Goal: Task Accomplishment & Management: Complete application form

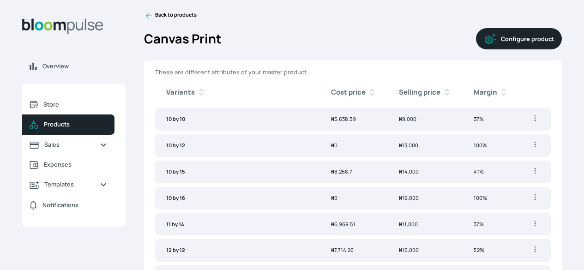
scroll to position [1383, 0]
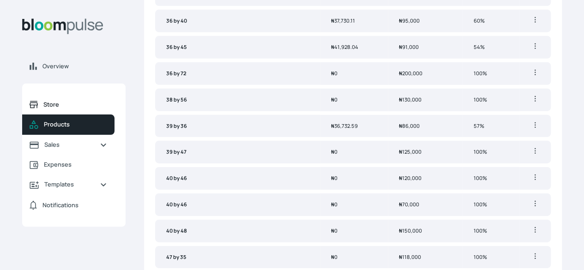
click at [107, 109] on span "Store" at bounding box center [75, 104] width 64 height 9
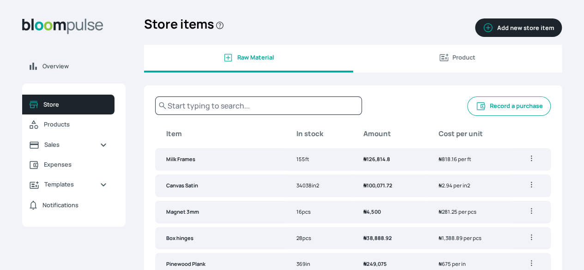
click at [527, 163] on icon "button" at bounding box center [531, 158] width 9 height 9
click at [544, 122] on div "Overview Store Products Sales Expenses Templates Notifications Atirira Add busi…" at bounding box center [292, 135] width 584 height 270
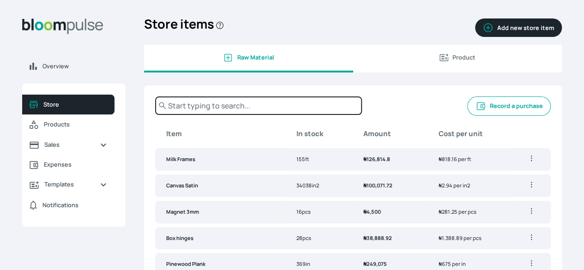
click at [271, 115] on input "text" at bounding box center [258, 106] width 207 height 18
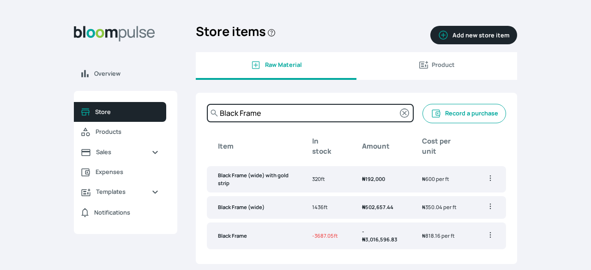
type input "Black Frame"
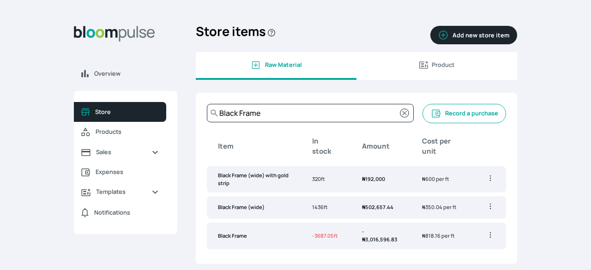
click at [248, 237] on td "Black Frame" at bounding box center [254, 236] width 94 height 27
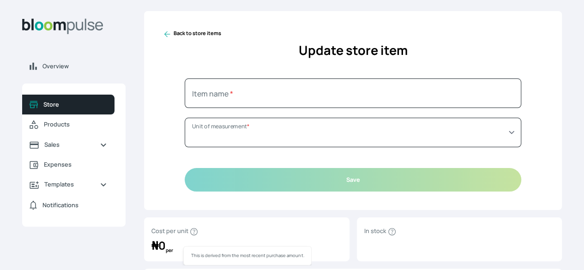
type input "Black Frame"
select select "FOOT"
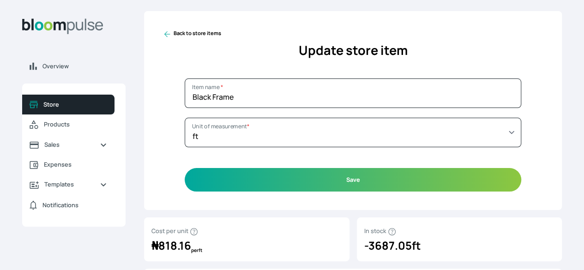
scroll to position [114, 0]
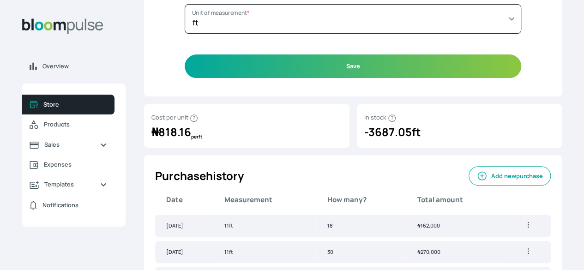
click at [469, 186] on button "Add new purchase" at bounding box center [510, 175] width 82 height 19
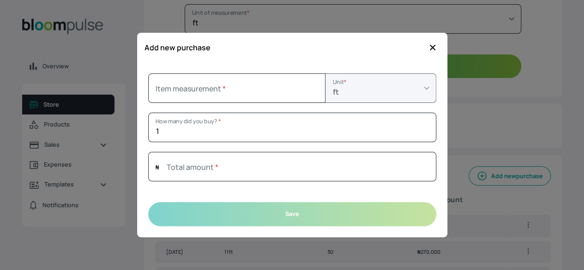
click at [431, 49] on icon "button" at bounding box center [433, 48] width 6 height 6
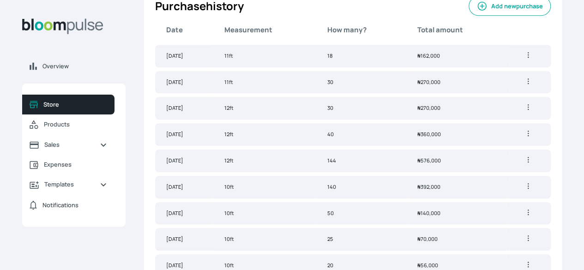
scroll to position [284, 0]
click at [316, 67] on td "11ft" at bounding box center [264, 56] width 103 height 23
click at [469, 12] on button "Add new purchase" at bounding box center [510, 5] width 82 height 19
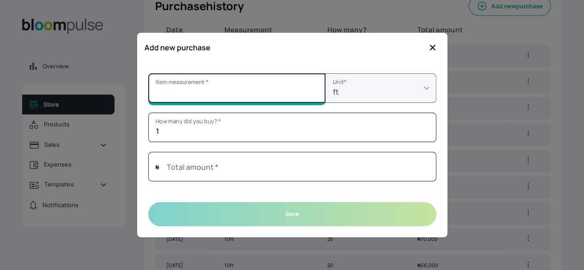
click at [224, 97] on input "Item measurement *" at bounding box center [236, 88] width 177 height 30
type input "11"
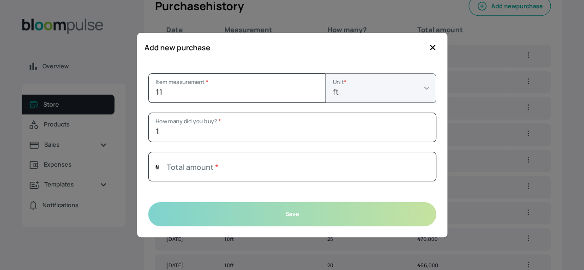
click at [292, 143] on div at bounding box center [292, 142] width 288 height 0
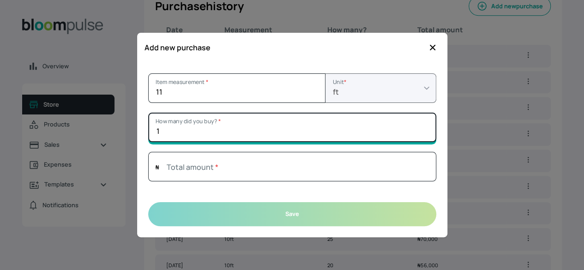
click at [286, 135] on input "1" at bounding box center [292, 128] width 288 height 30
type input "25"
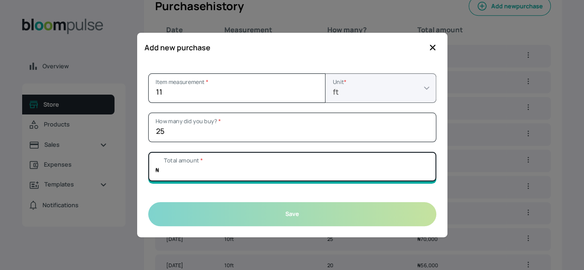
click at [189, 176] on input "Total amount *" at bounding box center [292, 167] width 288 height 30
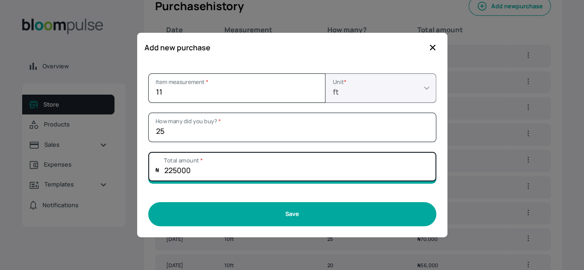
type input "225000"
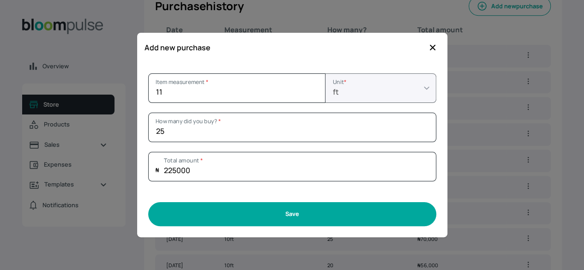
click at [257, 217] on button "Save" at bounding box center [292, 214] width 288 height 24
type input "1"
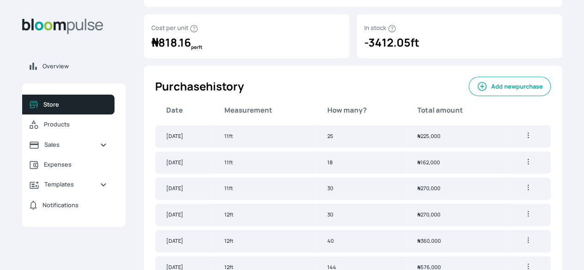
scroll to position [0, 0]
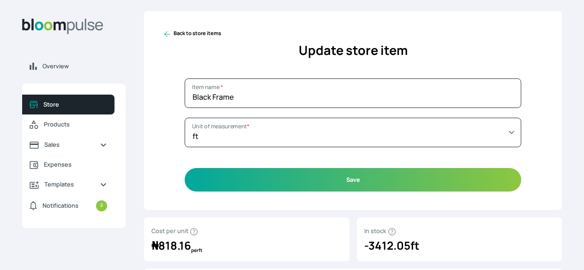
select select "FOOT"
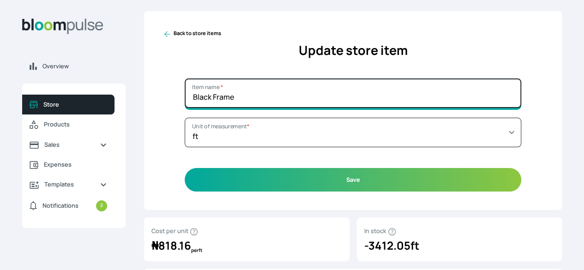
click at [314, 106] on input "Black Frame" at bounding box center [353, 94] width 337 height 30
type input "Black Frame"
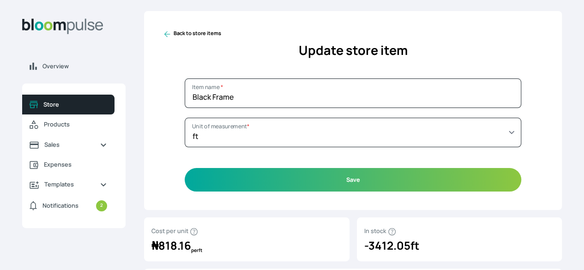
click at [172, 39] on icon at bounding box center [167, 34] width 9 height 9
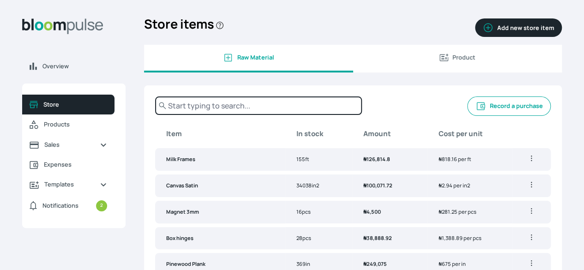
click at [305, 112] on input "text" at bounding box center [258, 106] width 207 height 18
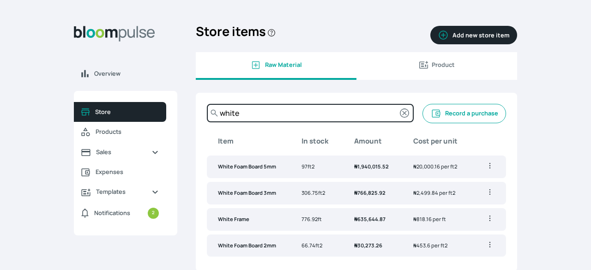
type input "white"
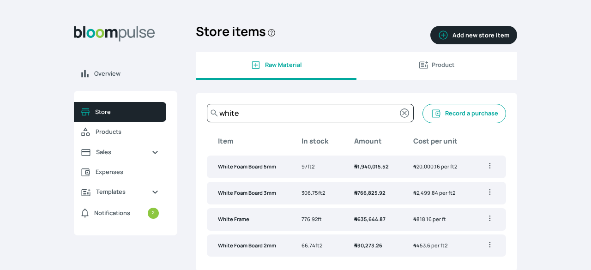
click at [257, 218] on td "White Frame" at bounding box center [249, 219] width 84 height 23
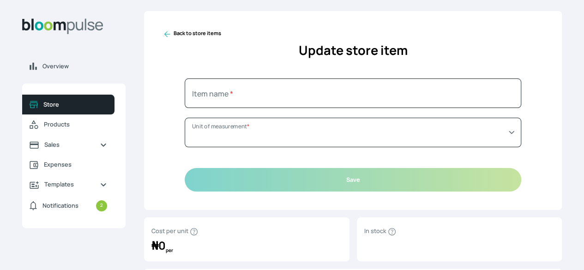
type input "White Frame"
select select "FOOT"
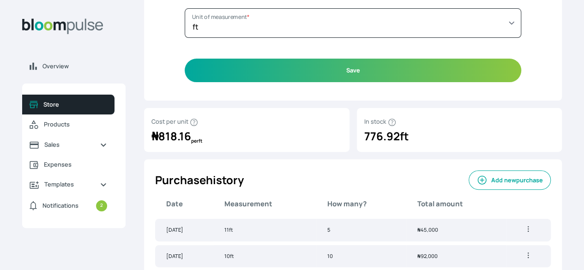
scroll to position [111, 0]
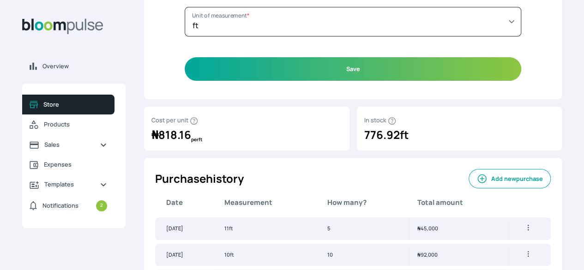
click at [469, 184] on button "Add new purchase" at bounding box center [510, 178] width 82 height 19
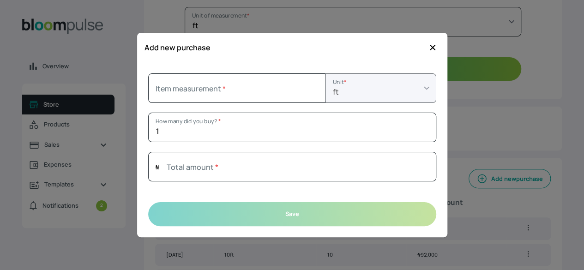
click at [434, 48] on icon "button" at bounding box center [432, 47] width 9 height 9
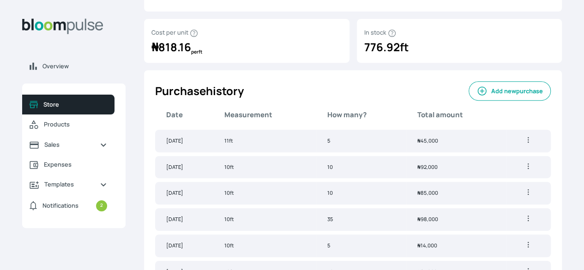
scroll to position [199, 0]
click at [473, 101] on button "Add new purchase" at bounding box center [510, 90] width 82 height 19
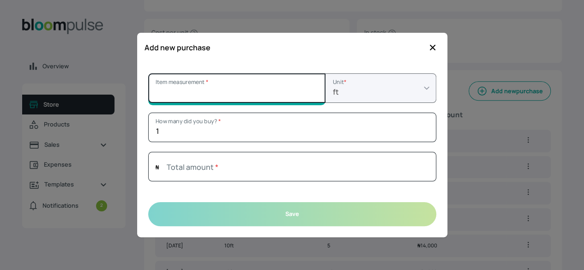
click at [231, 89] on input "Item measurement *" at bounding box center [236, 88] width 177 height 30
type input "11"
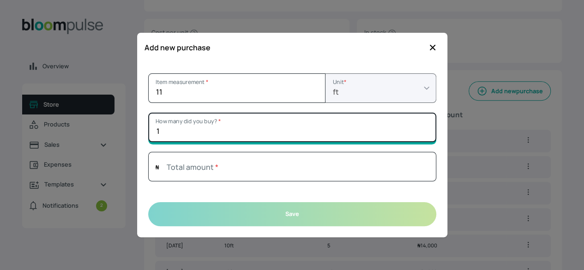
click at [161, 131] on input "1" at bounding box center [292, 128] width 288 height 30
type input "5"
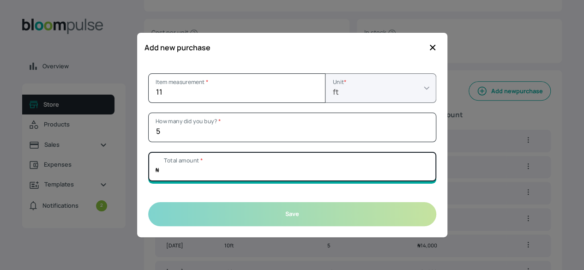
click at [175, 172] on input "Total amount *" at bounding box center [292, 167] width 288 height 30
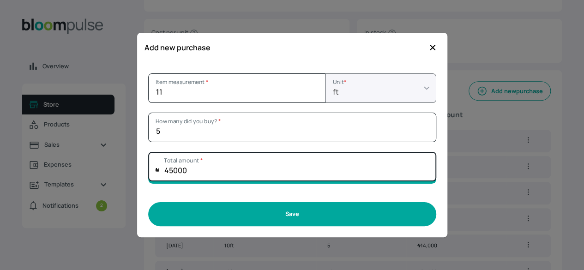
type input "45000"
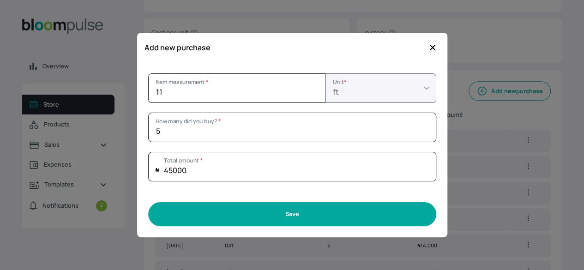
click at [223, 208] on button "Save" at bounding box center [292, 214] width 288 height 24
type input "1"
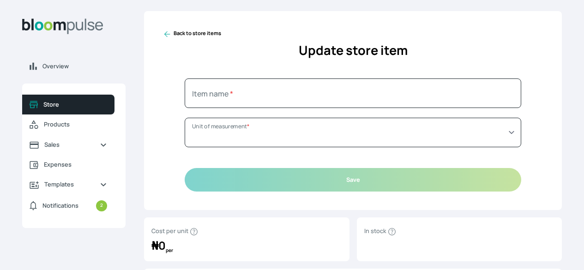
type input "White Frame"
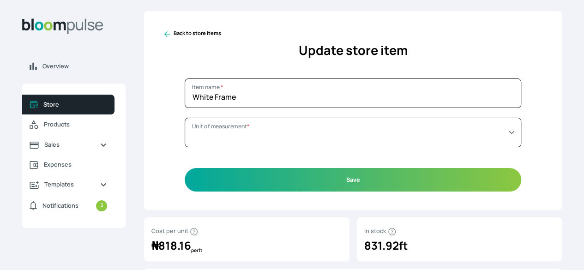
select select "FOOT"
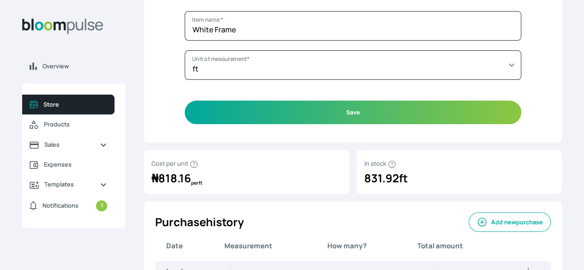
scroll to position [65, 0]
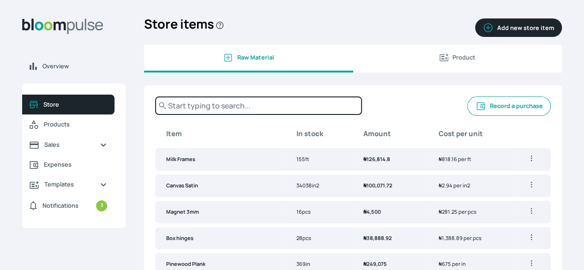
click at [274, 112] on input "text" at bounding box center [258, 106] width 207 height 18
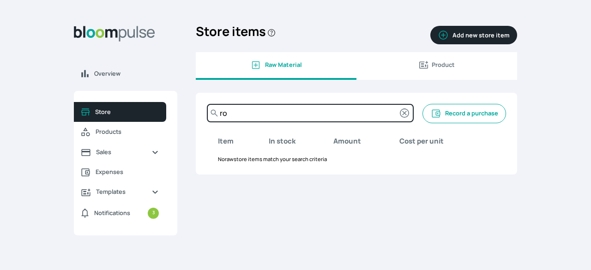
type input "r"
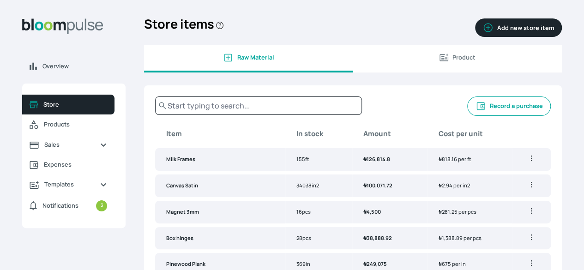
click at [467, 116] on button "Record a purchase" at bounding box center [509, 106] width 84 height 19
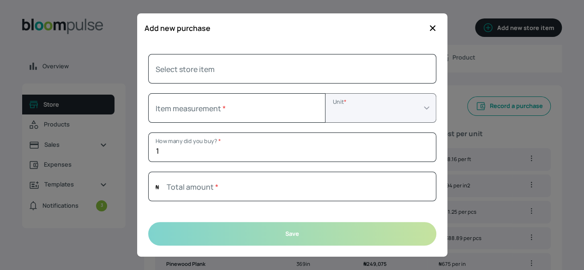
click at [433, 28] on icon "button" at bounding box center [433, 28] width 6 height 6
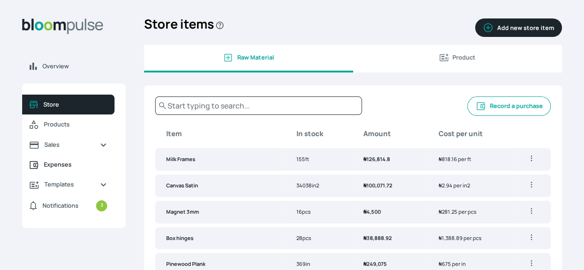
click at [107, 169] on span "Expenses" at bounding box center [75, 164] width 63 height 9
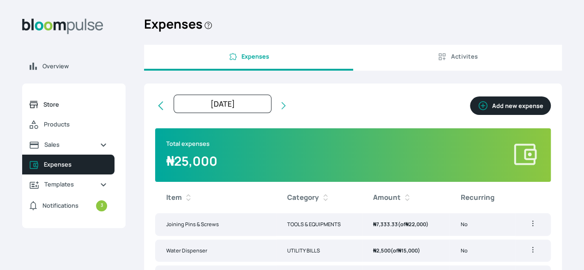
click at [115, 115] on link "Store" at bounding box center [68, 105] width 92 height 20
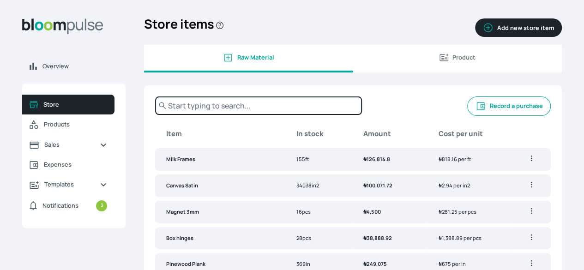
click at [334, 108] on input "text" at bounding box center [258, 106] width 207 height 18
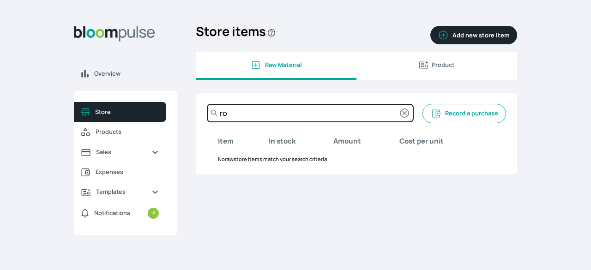
type input "r"
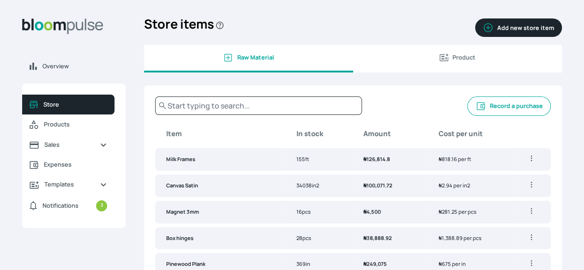
click at [482, 31] on button "Add new store item" at bounding box center [518, 27] width 87 height 18
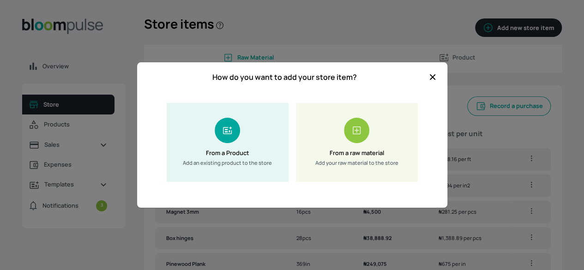
click at [432, 73] on icon "button" at bounding box center [432, 76] width 9 height 9
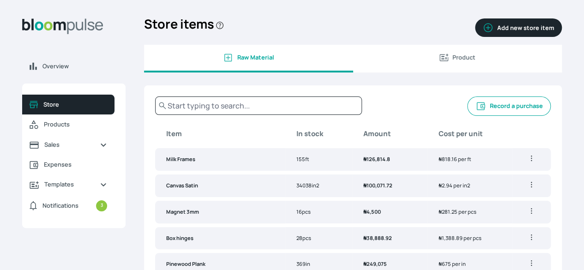
click at [450, 120] on div "Record a purchase" at bounding box center [353, 108] width 396 height 23
click at [467, 116] on button "Record a purchase" at bounding box center [509, 106] width 84 height 19
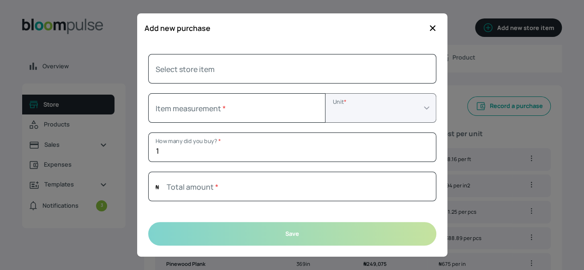
drag, startPoint x: 435, startPoint y: 31, endPoint x: 430, endPoint y: 26, distance: 6.9
click at [430, 26] on icon "button" at bounding box center [433, 28] width 6 height 6
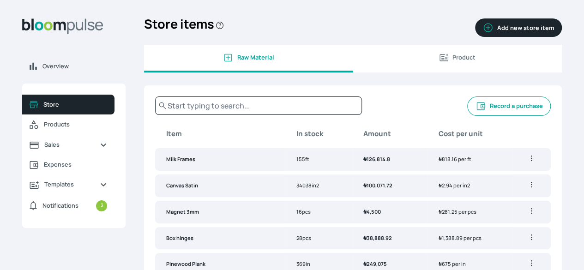
click at [475, 37] on button "Add new store item" at bounding box center [518, 27] width 87 height 18
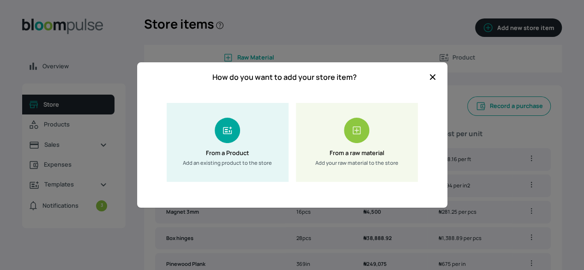
click at [233, 128] on rect at bounding box center [227, 130] width 25 height 25
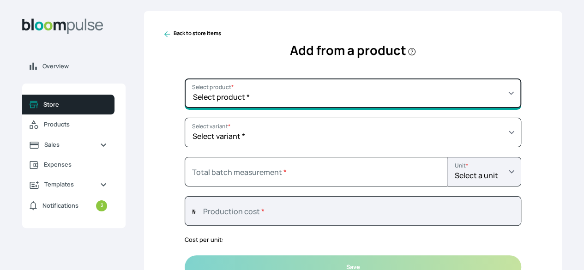
click at [391, 107] on select "Select product * Big Frame (Black) Canvas Print Canvas Stretching Certificate P…" at bounding box center [353, 94] width 337 height 30
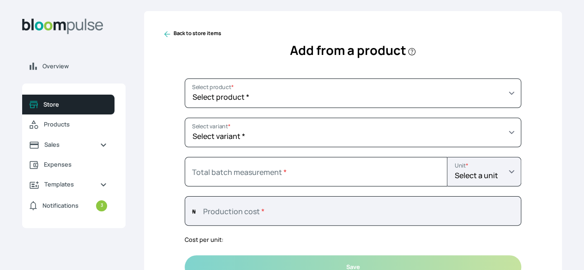
click at [172, 39] on icon at bounding box center [167, 34] width 9 height 9
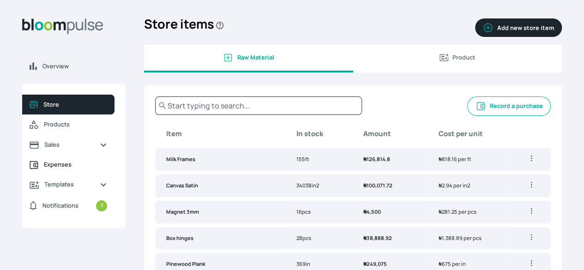
click at [115, 175] on link "Expenses" at bounding box center [68, 165] width 92 height 20
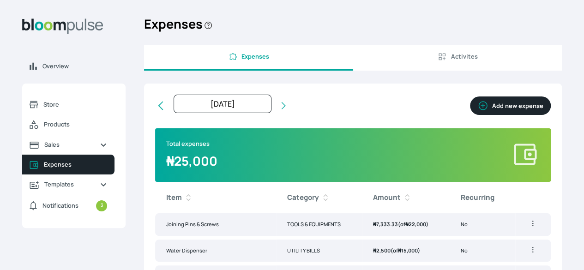
click at [473, 115] on button "Add new expense" at bounding box center [510, 106] width 81 height 18
select select "2025-10-01T00:00:00Z"
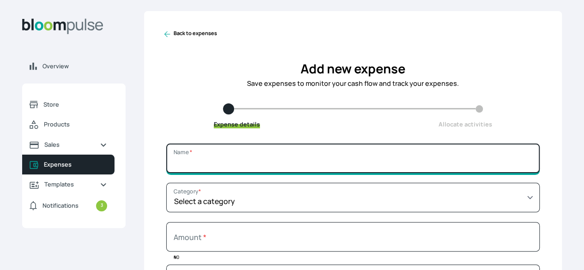
click at [312, 173] on input "Name *" at bounding box center [353, 159] width 374 height 30
type input "Royal Frame 16 x 20"
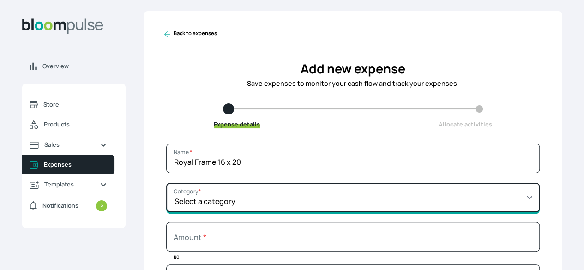
click at [308, 208] on select "Select a category SALARY RENT MARKETING TOOLS & EQUIPMENTS UTILITY BILLS OTHER" at bounding box center [353, 198] width 374 height 30
select select "TOOLS & EQUIPMENTS"
click at [233, 190] on select "Select a category SALARY RENT MARKETING TOOLS & EQUIPMENTS UTILITY BILLS OTHER" at bounding box center [353, 198] width 374 height 30
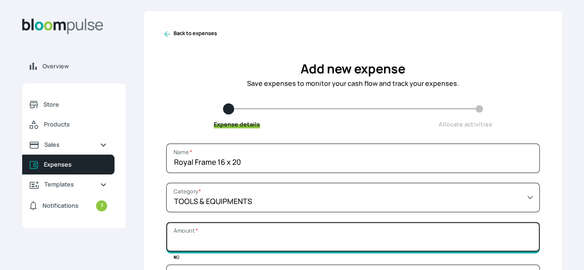
click at [272, 252] on input "Amount *" at bounding box center [353, 237] width 374 height 30
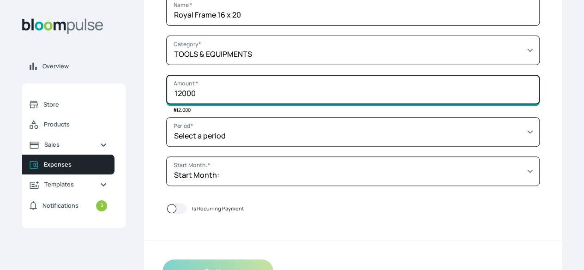
scroll to position [148, 0]
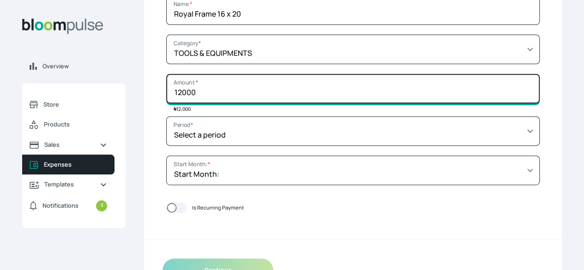
type input "12000"
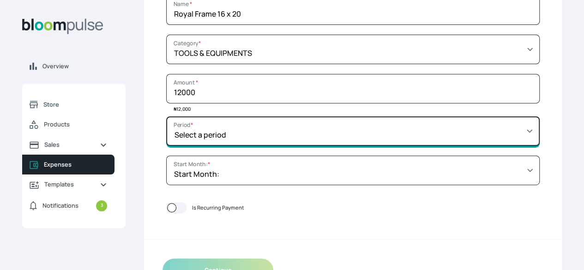
click at [275, 143] on select "Select a period 1 month 3 months 6 months 9 months 1 year 2 years 3 years 4 yea…" at bounding box center [353, 131] width 374 height 30
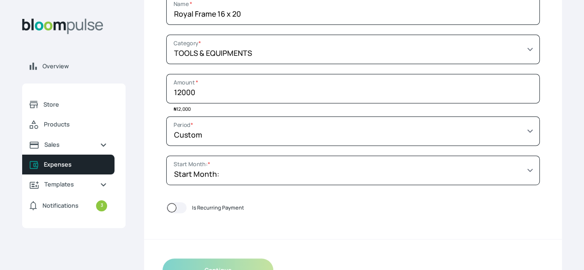
scroll to position [0, 0]
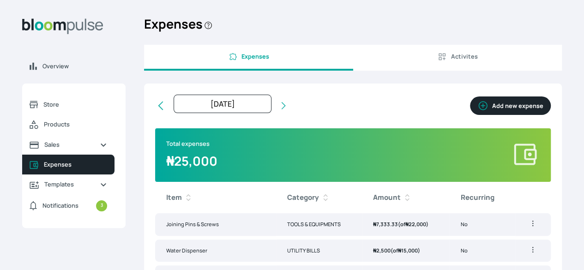
click at [470, 113] on button "Add new expense" at bounding box center [510, 106] width 81 height 18
select select "2025-10-01T00:00:00Z"
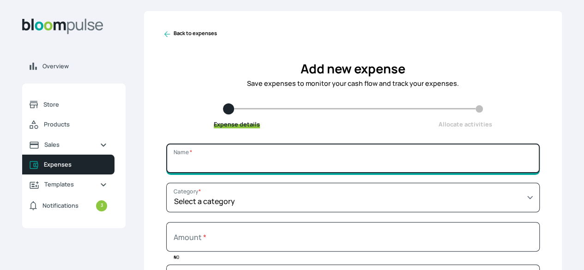
click at [314, 173] on input "Name *" at bounding box center [353, 159] width 374 height 30
type input "Royal Frame 16 x 20"
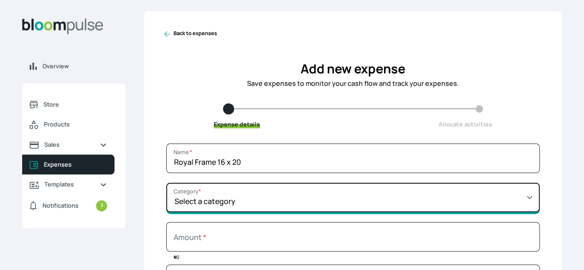
click at [302, 205] on select "Select a category SALARY RENT MARKETING TOOLS & EQUIPMENTS UTILITY BILLS OTHER" at bounding box center [353, 198] width 374 height 30
select select "TOOLS & EQUIPMENTS"
click at [233, 190] on select "Select a category SALARY RENT MARKETING TOOLS & EQUIPMENTS UTILITY BILLS OTHER" at bounding box center [353, 198] width 374 height 30
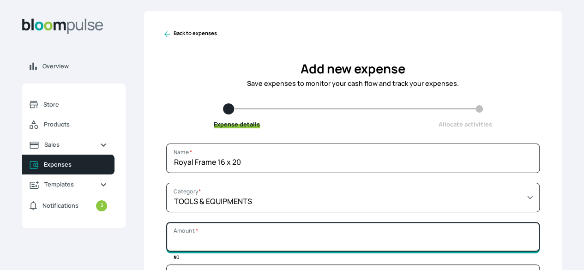
click at [271, 250] on input "Amount *" at bounding box center [353, 237] width 374 height 30
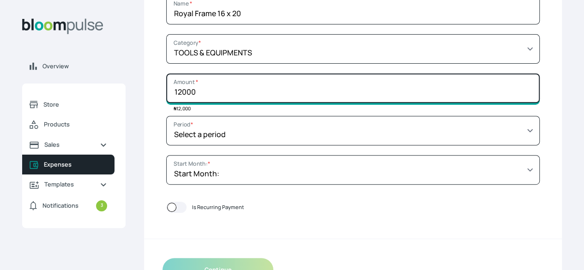
scroll to position [150, 0]
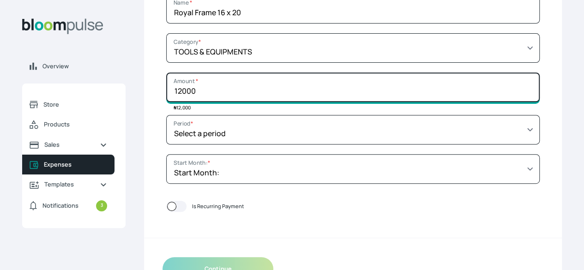
type input "12000"
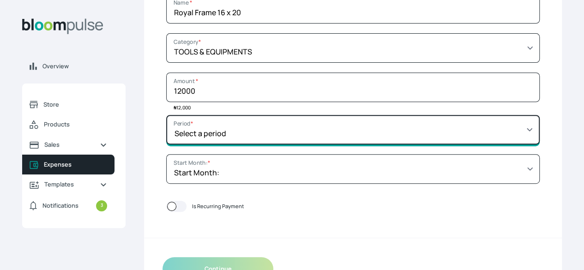
click at [455, 145] on select "Select a period 1 month 3 months 6 months 9 months 1 year 2 years 3 years 4 yea…" at bounding box center [353, 130] width 374 height 30
select select "MONTH"
click at [233, 121] on select "Select a period 1 month 3 months 6 months 9 months 1 year 2 years 3 years 4 yea…" at bounding box center [353, 130] width 374 height 30
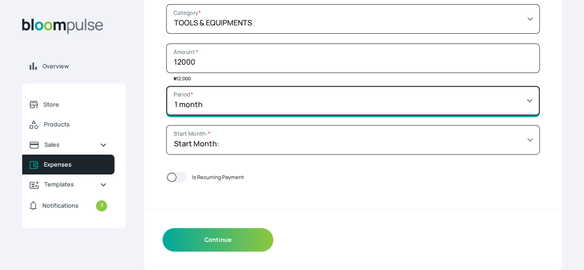
scroll to position [185, 0]
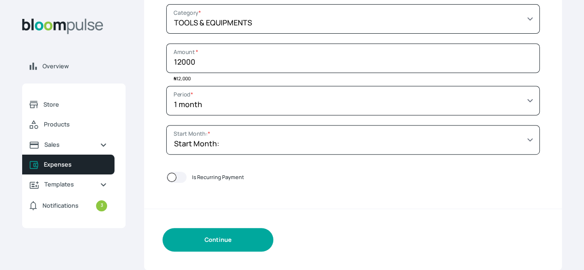
click at [273, 248] on button "Continue" at bounding box center [218, 240] width 111 height 24
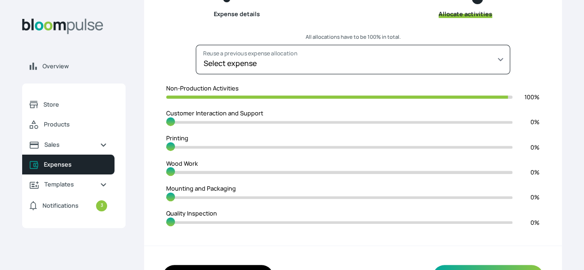
scroll to position [111, 0]
type input "0"
type input "100"
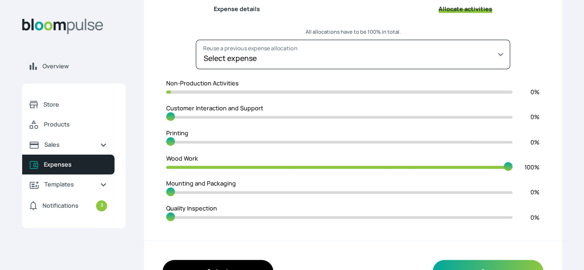
scroll to position [154, 0]
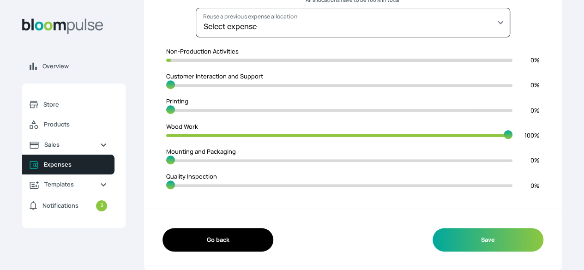
type input "0"
type input "1"
type input "99"
type input "2"
type input "98"
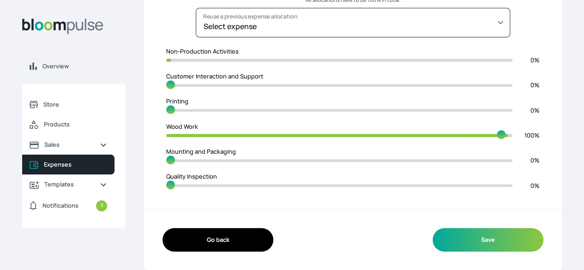
type input "4"
type input "96"
type input "6"
type input "94"
type input "9"
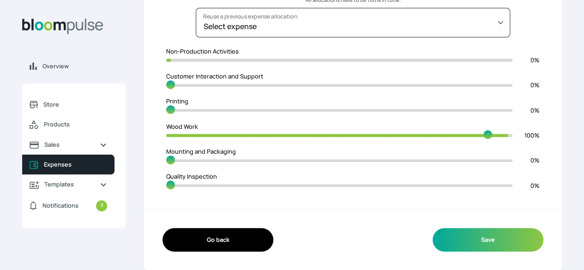
type input "91"
type input "12"
type input "88"
type input "19"
type input "81"
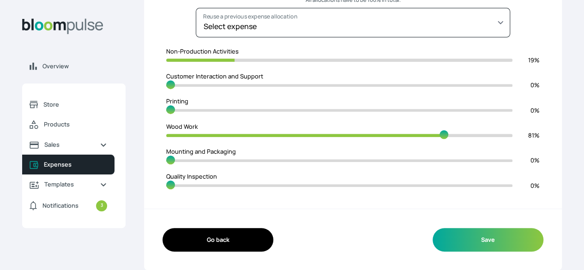
type input "21"
type input "79"
type input "80"
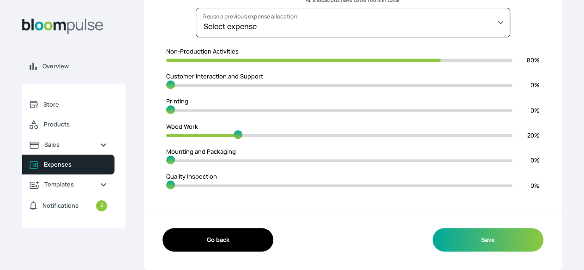
type input "0"
type input "99"
type input "1"
type input "96"
type input "4"
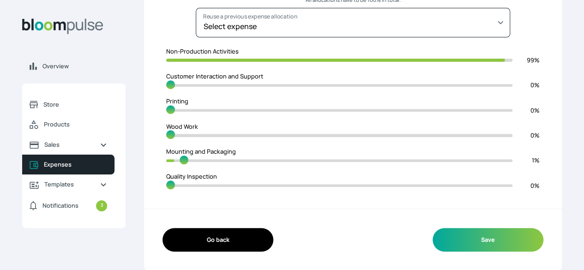
type input "95"
type input "5"
type input "93"
type input "7"
type input "91"
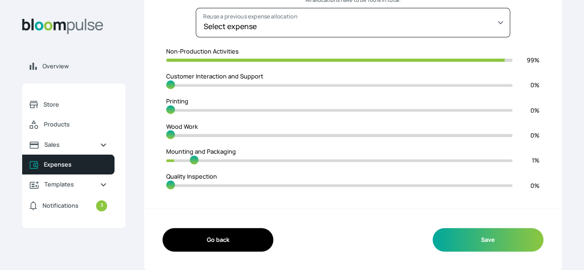
type input "9"
type input "88"
type input "12"
type input "86"
type input "14"
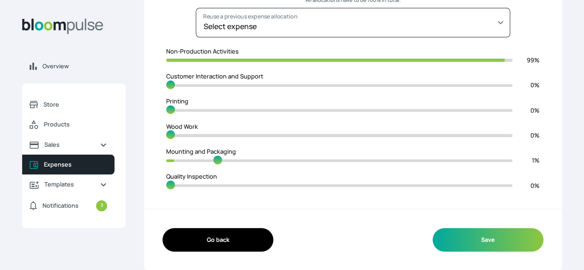
type input "83"
type input "17"
type input "77"
type input "23"
type input "75"
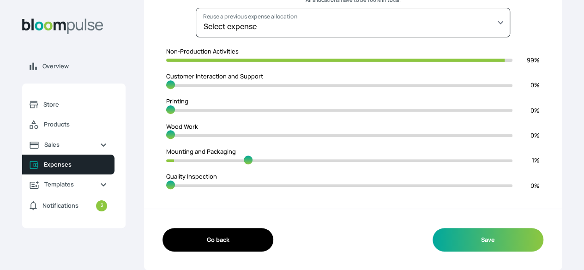
type input "25"
type input "33"
type input "67"
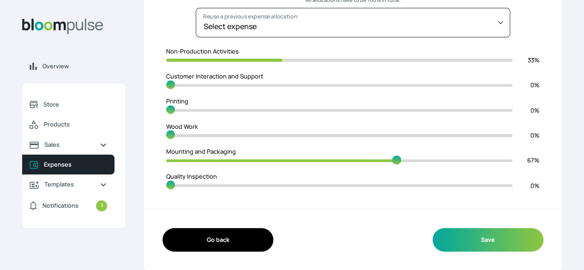
type input "0"
type input "100"
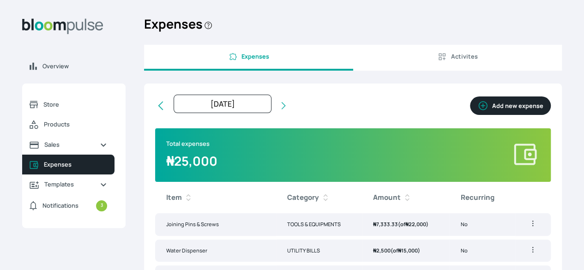
click at [470, 115] on button "Add new expense" at bounding box center [510, 106] width 81 height 18
select select "[DATE]T00:00:00Z"
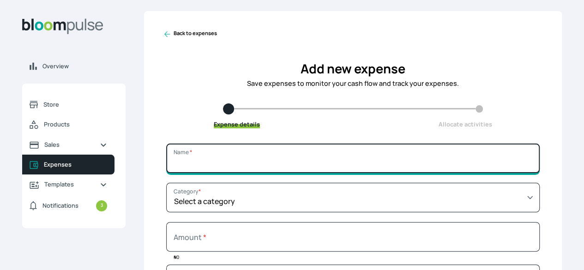
click at [399, 173] on input "Name *" at bounding box center [353, 159] width 374 height 30
type input "Royal Frame 16 x 20"
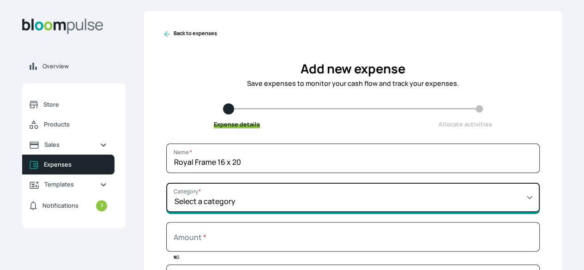
click at [351, 211] on select "Select a category SALARY RENT MARKETING TOOLS & EQUIPMENTS UTILITY BILLS OTHER" at bounding box center [353, 198] width 374 height 30
select select "TOOLS & EQUIPMENTS"
click at [233, 190] on select "Select a category SALARY RENT MARKETING TOOLS & EQUIPMENTS UTILITY BILLS OTHER" at bounding box center [353, 198] width 374 height 30
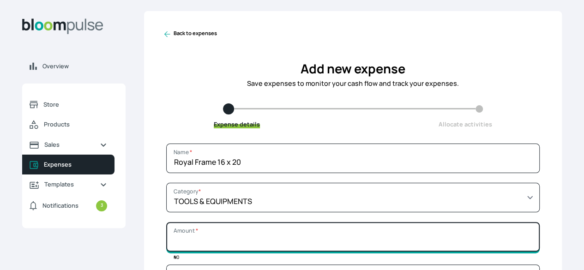
click at [362, 248] on input "Amount *" at bounding box center [353, 237] width 374 height 30
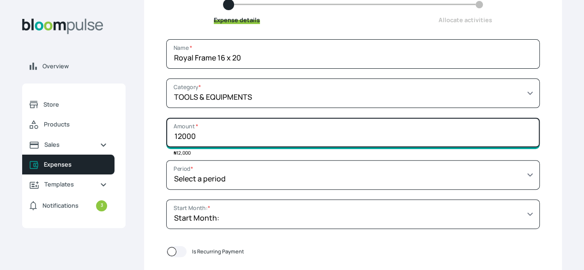
scroll to position [133, 0]
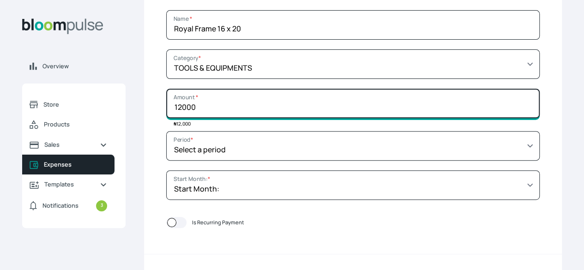
type input "12000"
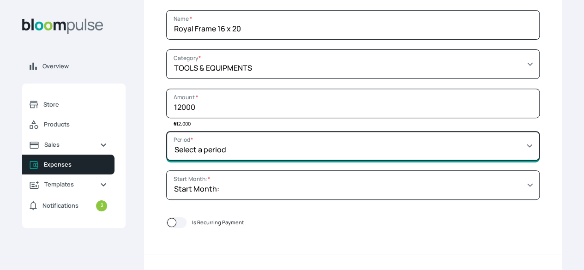
click at [440, 158] on select "Select a period 1 month 3 months 6 months 9 months 1 year 2 years 3 years 4 yea…" at bounding box center [353, 146] width 374 height 30
select select "MONTH"
click at [233, 138] on select "Select a period 1 month 3 months 6 months 9 months 1 year 2 years 3 years 4 yea…" at bounding box center [353, 146] width 374 height 30
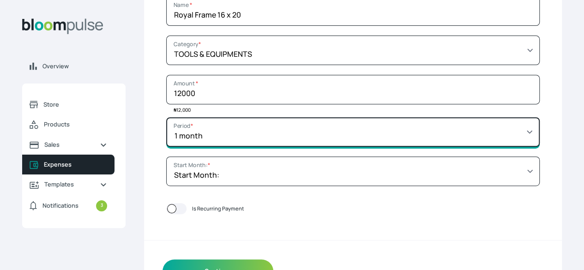
scroll to position [185, 0]
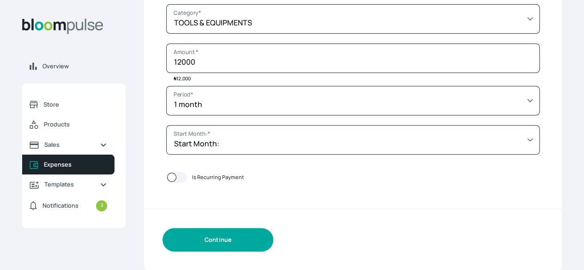
click at [273, 242] on button "Continue" at bounding box center [218, 240] width 111 height 24
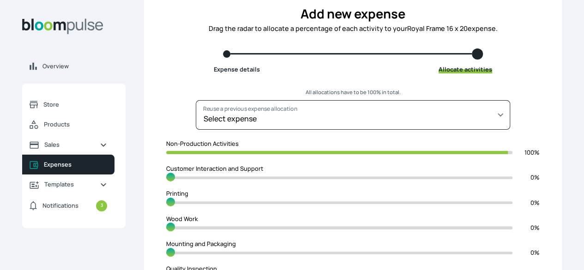
scroll to position [69, 0]
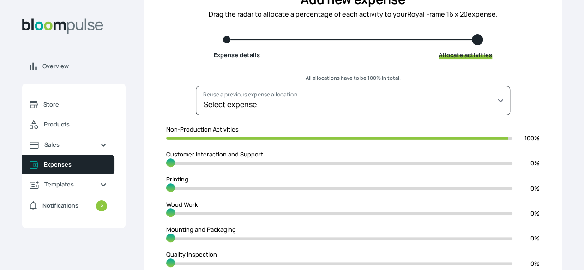
type input "0"
type input "100"
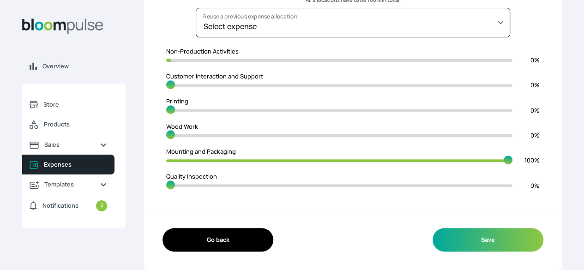
scroll to position [154, 0]
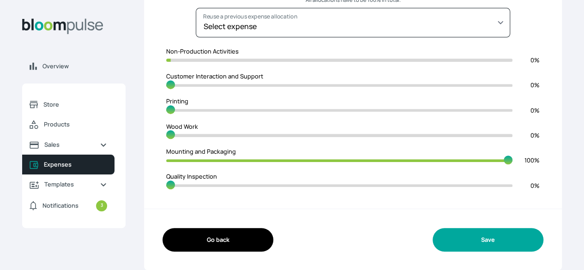
click at [471, 246] on button "Save" at bounding box center [488, 240] width 111 height 24
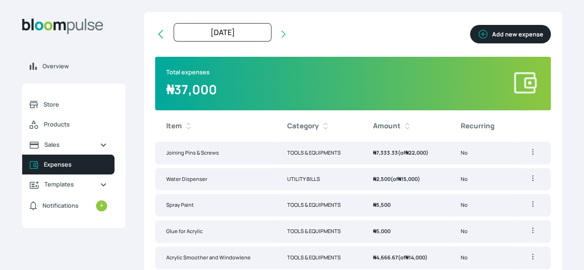
scroll to position [143, 0]
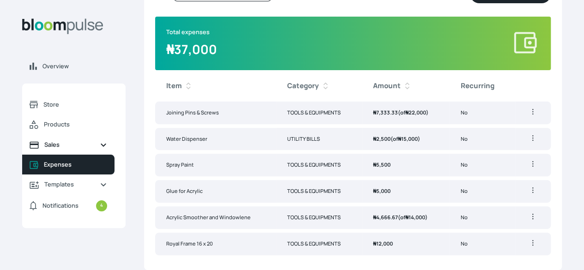
click at [92, 148] on span "Sales" at bounding box center [68, 144] width 48 height 9
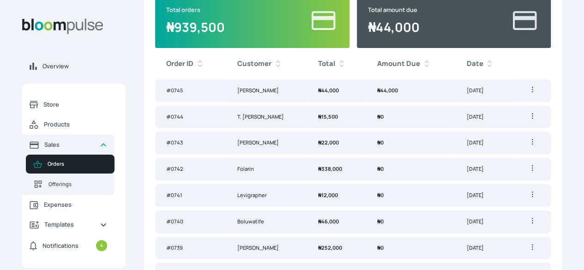
scroll to position [100, 0]
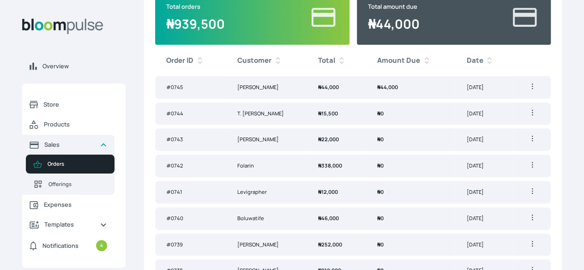
click at [483, 177] on td "[DATE]" at bounding box center [484, 166] width 59 height 23
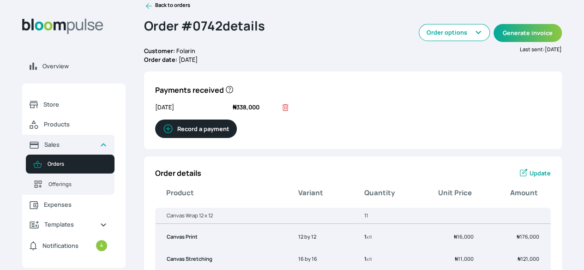
scroll to position [12, 0]
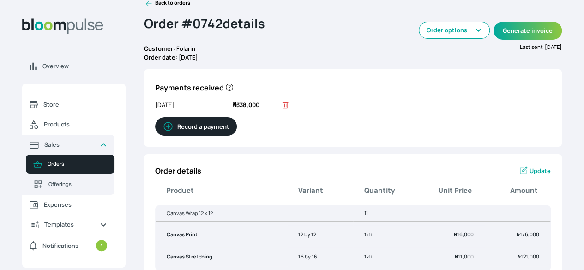
click at [530, 175] on span "Update" at bounding box center [540, 171] width 21 height 9
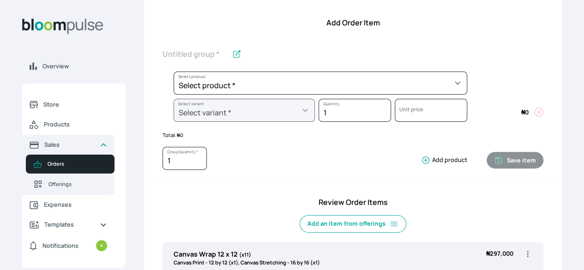
scroll to position [89, 0]
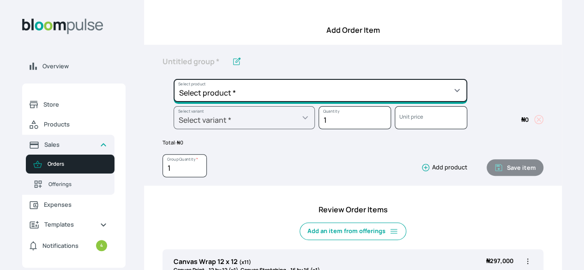
click at [427, 100] on select "Select product * Big Frame (Black) Canvas Print Canvas Stretching Certificate P…" at bounding box center [321, 90] width 294 height 23
select select "a8372af6-4ed1-4d22-9e30-c87e78025863"
click at [225, 86] on select "Select product * Big Frame (Black) Canvas Print Canvas Stretching Certificate P…" at bounding box center [321, 90] width 294 height 23
type input "Canvas Print"
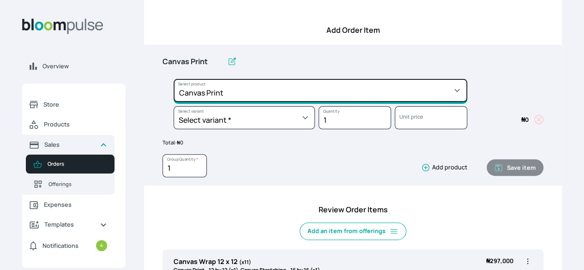
click at [427, 102] on select "Select product * Big Frame (Black) Canvas Print Canvas Stretching Certificate P…" at bounding box center [321, 90] width 294 height 23
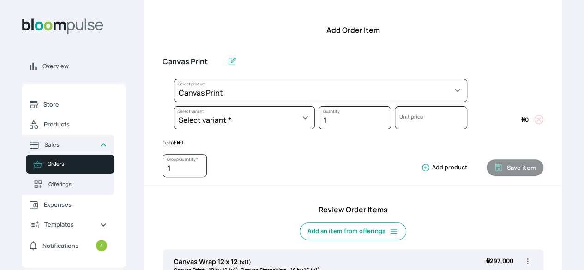
click at [503, 92] on div "Canvas Print Select product * Big Frame (Black) Canvas Print Canvas Stretching …" at bounding box center [353, 115] width 418 height 141
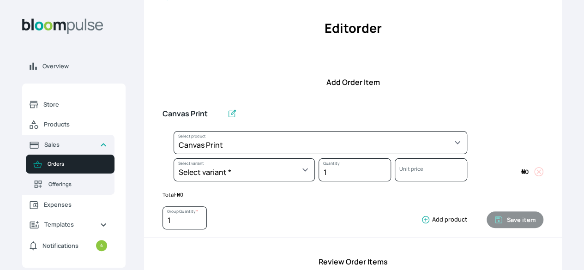
scroll to position [0, 0]
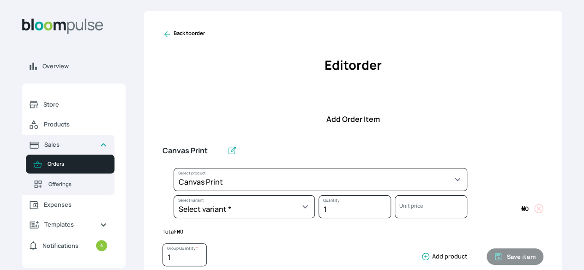
click at [172, 39] on icon at bounding box center [167, 34] width 9 height 9
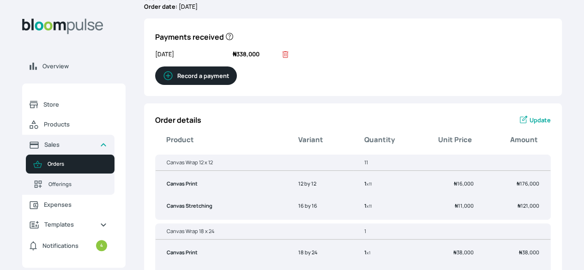
scroll to position [65, 0]
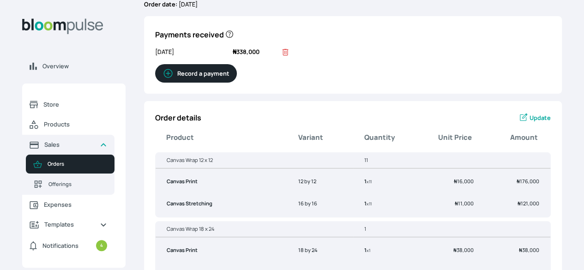
click at [105, 168] on span "Orders" at bounding box center [78, 164] width 60 height 8
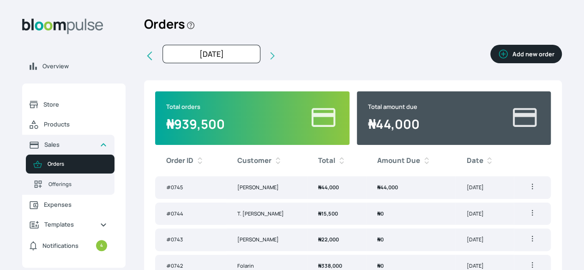
click at [490, 60] on button "Add new order" at bounding box center [526, 54] width 72 height 18
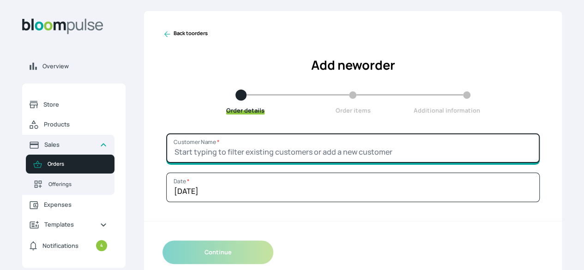
click at [349, 163] on input "Customer Name *" at bounding box center [353, 148] width 374 height 30
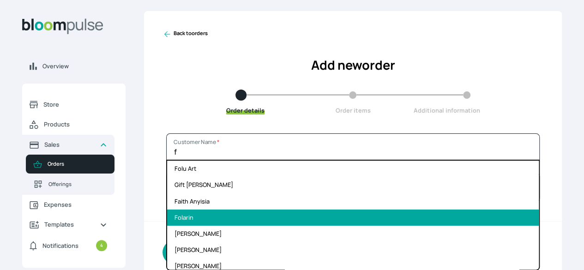
click at [278, 226] on li "Folarin" at bounding box center [353, 218] width 372 height 16
type input "Folarin"
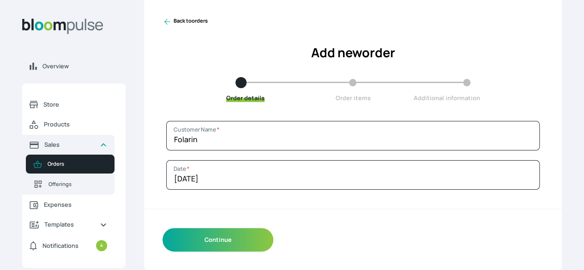
scroll to position [28, 0]
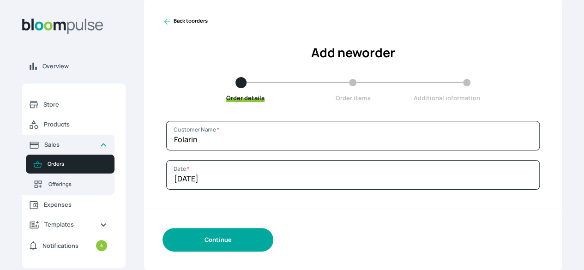
click at [273, 248] on button "Continue" at bounding box center [218, 240] width 111 height 24
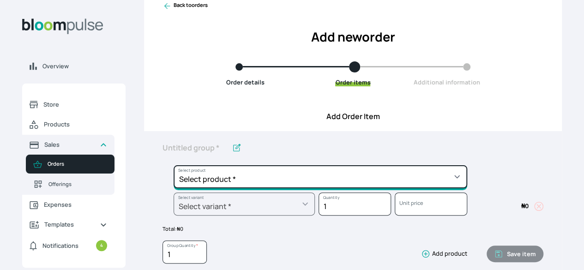
click at [393, 188] on select "Select product * Big Frame (Black) Canvas Print Canvas Stretching Certificate P…" at bounding box center [321, 176] width 294 height 23
select select "a8372af6-4ed1-4d22-9e30-c87e78025863"
click at [225, 181] on select "Select product * Big Frame (Black) Canvas Print Canvas Stretching Certificate P…" at bounding box center [321, 176] width 294 height 23
type input "Canvas Print"
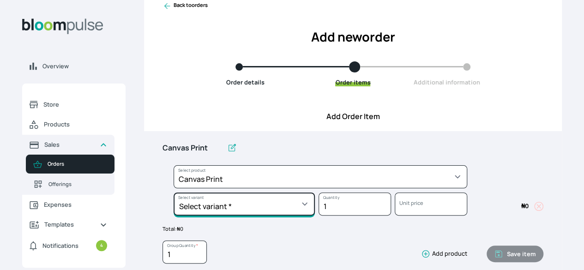
click at [315, 216] on select "Select variant * 10 by 10 10 by 12 10 by 15 10 by 16 11 by 14 12 by 12 12 by 16…" at bounding box center [244, 204] width 141 height 23
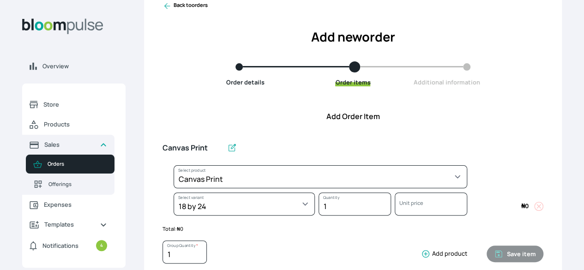
select select "a8372af6-4ed1-4d22-9e30-c87e78025863"
select select "7a04b5c2-1550-4c2b-ab04-49e5b801e63a"
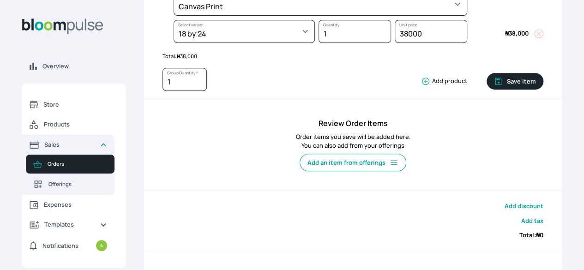
scroll to position [202, 0]
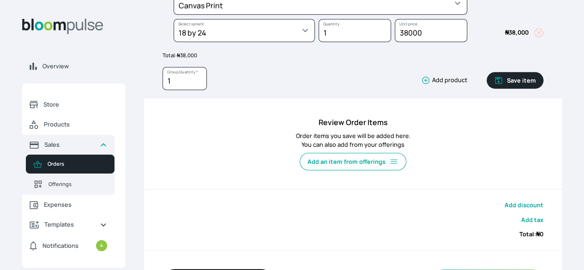
click at [417, 85] on button "Add product" at bounding box center [442, 80] width 50 height 9
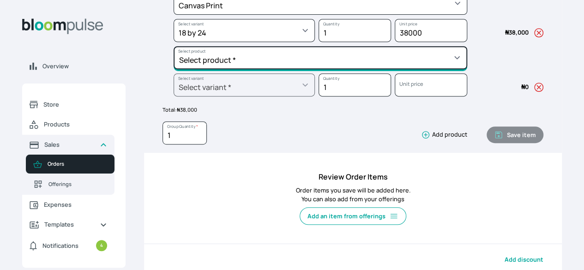
click at [333, 69] on select "Select product * Big Frame (Black) Canvas Print Canvas Stretching Certificate P…" at bounding box center [321, 57] width 294 height 23
select select "f06b78f3-e34c-4a72-bdfc-a90fec4ff39a"
click at [225, 62] on select "Select product * Big Frame (Black) Canvas Print Canvas Stretching Certificate P…" at bounding box center [321, 57] width 294 height 23
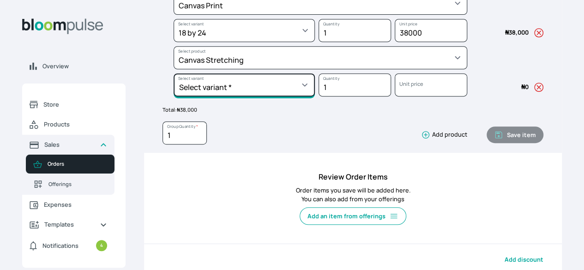
click at [315, 97] on select "Select variant * 10 by 10 10 by 15 11 by 14 12 by 12 12 by 16 12 by 18 13 by 13…" at bounding box center [244, 84] width 141 height 23
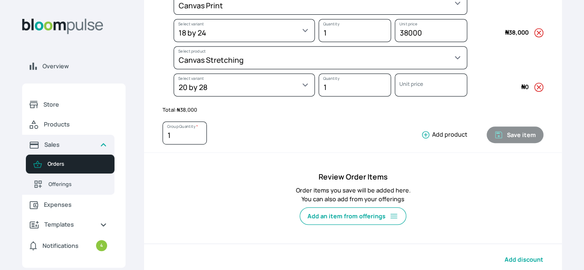
select select "f06b78f3-e34c-4a72-bdfc-a90fec4ff39a"
select select "b572a0dd-764a-405d-a0f8-0ebce2fd311d"
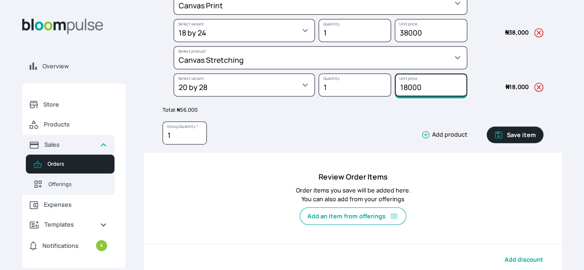
click at [397, 97] on input "18000" at bounding box center [431, 84] width 72 height 23
click at [397, 97] on input "100" at bounding box center [431, 84] width 72 height 23
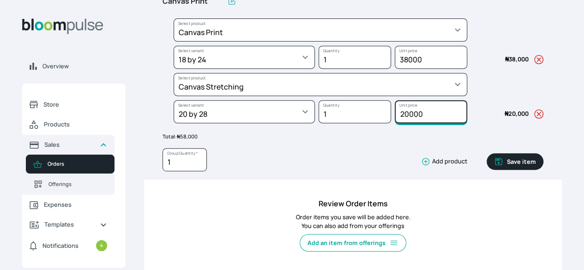
scroll to position [226, 0]
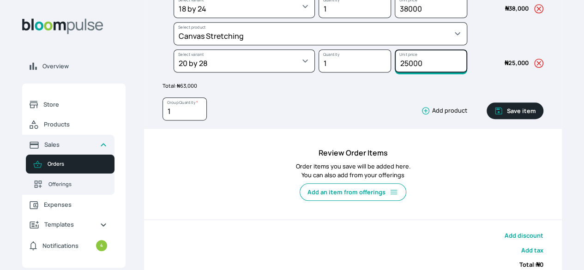
type input "25000"
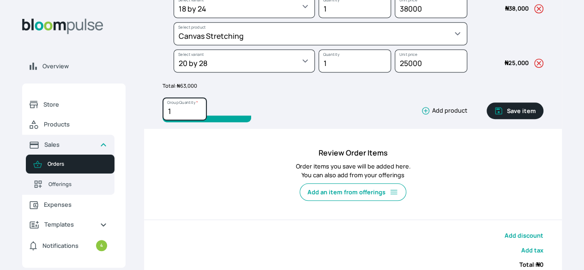
click at [207, 121] on input "1" at bounding box center [185, 108] width 44 height 23
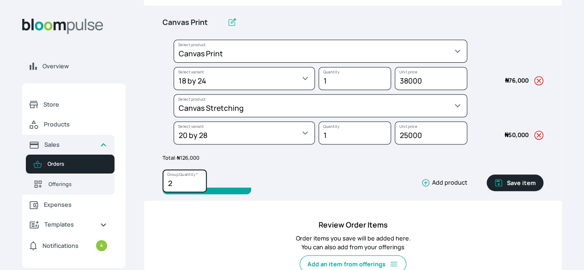
type input "2"
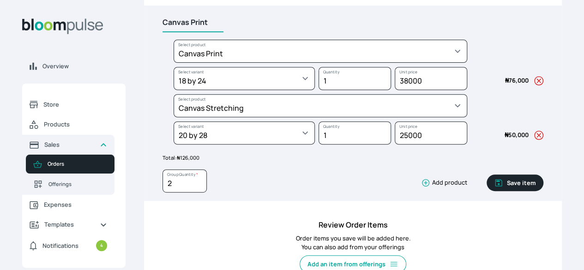
click at [223, 32] on input "Canvas Print" at bounding box center [193, 22] width 61 height 19
type input "Canvas Wrap 18 x 24"
click at [487, 191] on button "Save item" at bounding box center [515, 183] width 57 height 17
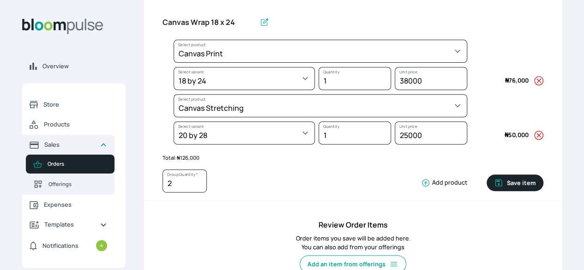
type input "1"
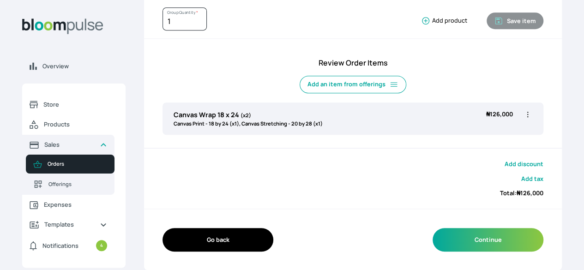
scroll to position [277, 0]
click at [523, 114] on icon "button" at bounding box center [527, 114] width 9 height 9
click at [459, 133] on span "Edit" at bounding box center [492, 133] width 66 height 9
type input "Canvas Wrap 18 x 24"
type input "2"
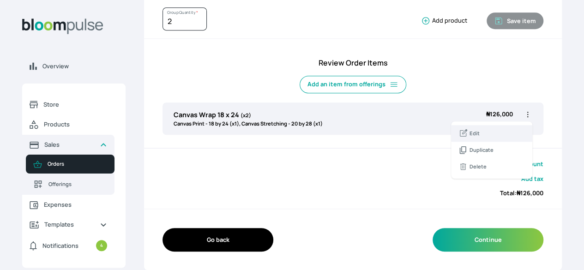
scroll to position [331, 0]
select select "a8372af6-4ed1-4d22-9e30-c87e78025863"
select select "7a04b5c2-1550-4c2b-ab04-49e5b801e63a"
select select "f06b78f3-e34c-4a72-bdfc-a90fec4ff39a"
select select "b572a0dd-764a-405d-a0f8-0ebce2fd311d"
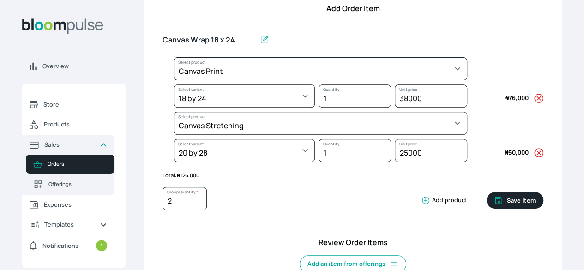
scroll to position [147, 0]
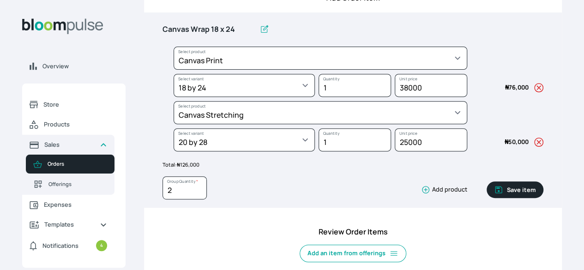
click at [417, 194] on button "Add product" at bounding box center [442, 189] width 50 height 9
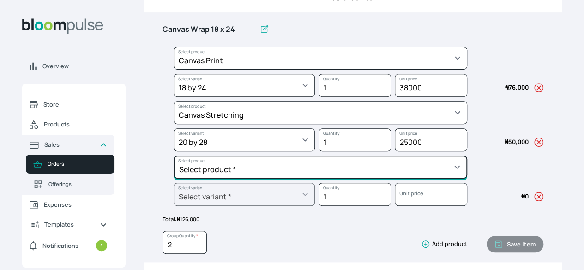
click at [369, 179] on select "Select product * Big Frame (Black) Canvas Print Canvas Stretching Certificate P…" at bounding box center [321, 167] width 294 height 23
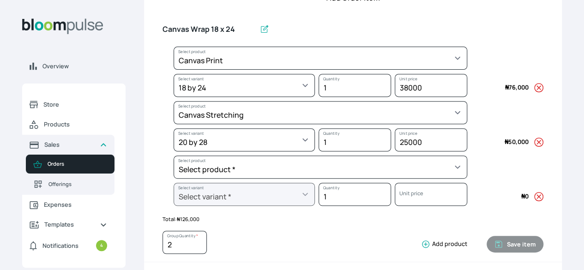
click at [489, 204] on span "Amount: ₦ 0" at bounding box center [505, 196] width 76 height 27
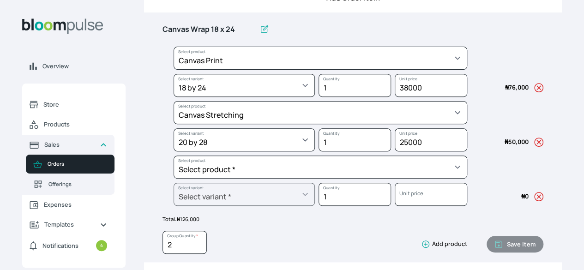
click at [534, 201] on icon "button" at bounding box center [538, 196] width 9 height 9
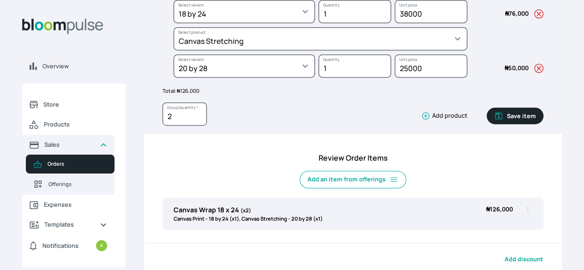
scroll to position [222, 0]
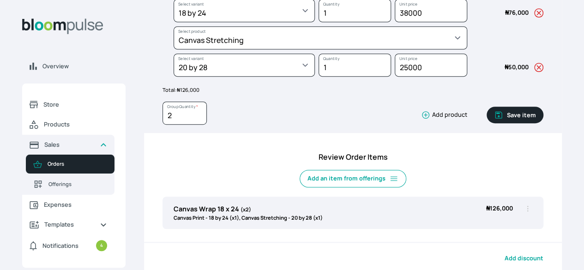
click at [487, 123] on button "Save item" at bounding box center [515, 115] width 57 height 17
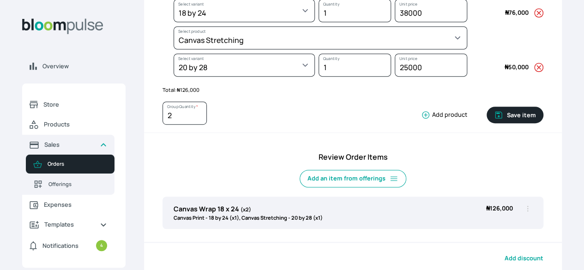
type input "1"
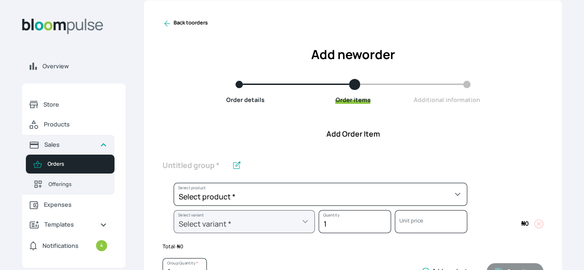
scroll to position [11, 0]
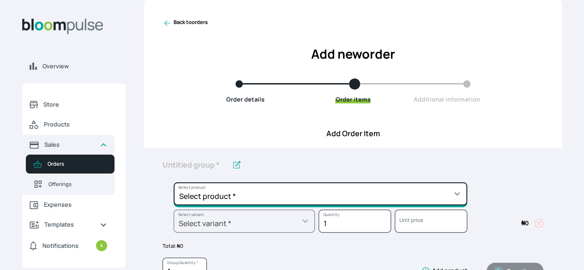
click at [376, 205] on select "Select product * Big Frame (Black) Canvas Print Canvas Stretching Certificate P…" at bounding box center [321, 193] width 294 height 23
select select "253dc146-6757-41b8-b2bc-3e220377dfa3"
click at [225, 199] on select "Select product * Big Frame (Black) Canvas Print Canvas Stretching Certificate P…" at bounding box center [321, 193] width 294 height 23
type input "Express Order"
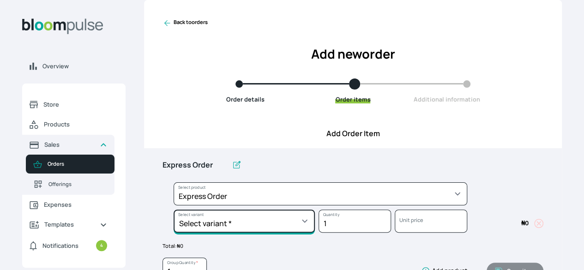
click at [273, 233] on select "Select variant * Express Production" at bounding box center [244, 221] width 141 height 23
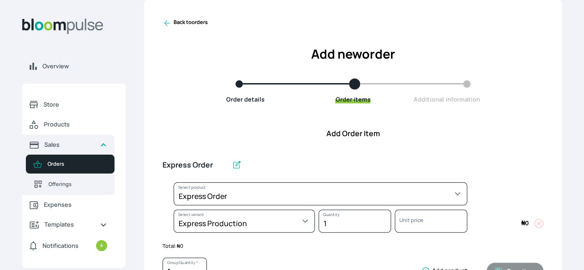
select select "253dc146-6757-41b8-b2bc-3e220377dfa3"
select select "acf20c8b-afc3-4878-9880-b51f7e470fb9"
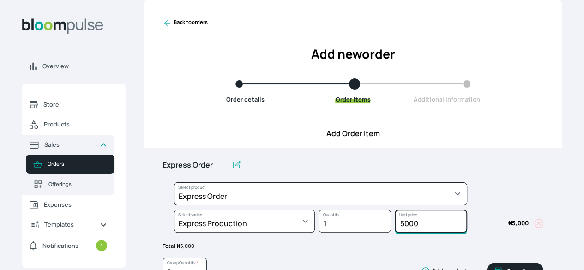
click at [412, 233] on input "5000" at bounding box center [431, 221] width 72 height 23
type input "5"
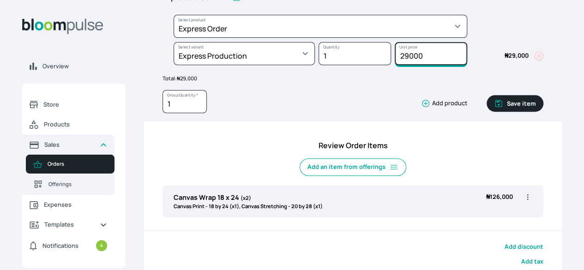
scroll to position [179, 0]
type input "29000"
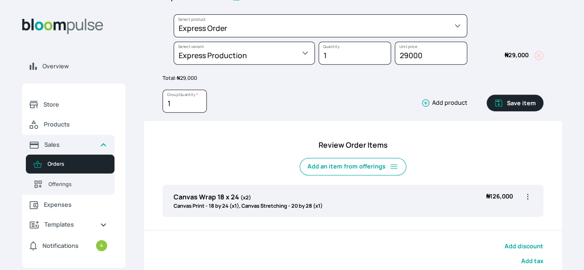
click at [487, 111] on button "Save item" at bounding box center [515, 103] width 57 height 17
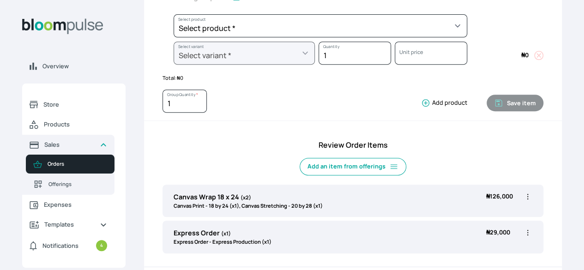
scroll to position [313, 0]
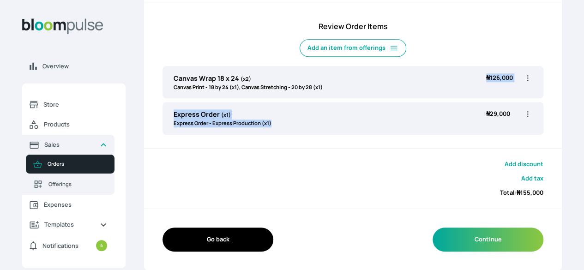
drag, startPoint x: 432, startPoint y: 103, endPoint x: 425, endPoint y: 95, distance: 11.2
click at [425, 95] on div "Review Order Items Add an item from offerings Canvas Wrap 18 x 24 (x2) Canvas P…" at bounding box center [353, 80] width 418 height 137
click at [425, 140] on div "Review Order Items Add an item from offerings Canvas Wrap 18 x 24 (x2) Canvas P…" at bounding box center [353, 80] width 418 height 137
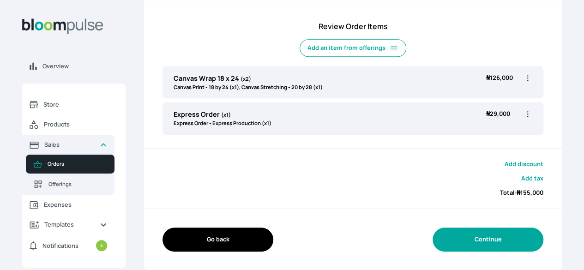
click at [434, 243] on button "Continue" at bounding box center [488, 240] width 111 height 24
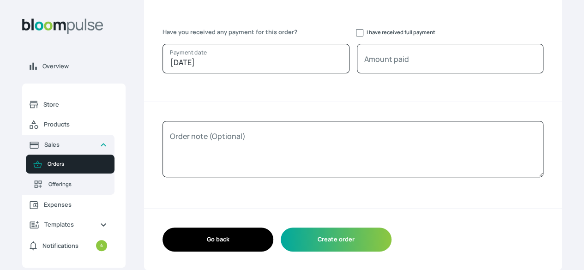
scroll to position [139, 0]
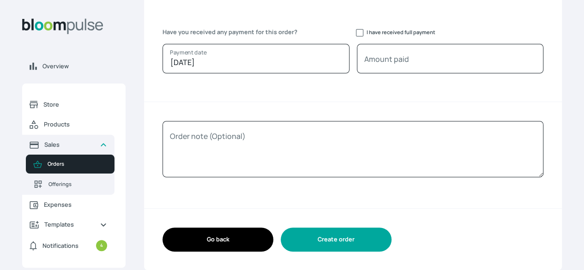
click at [386, 244] on button "Create order" at bounding box center [336, 240] width 111 height 24
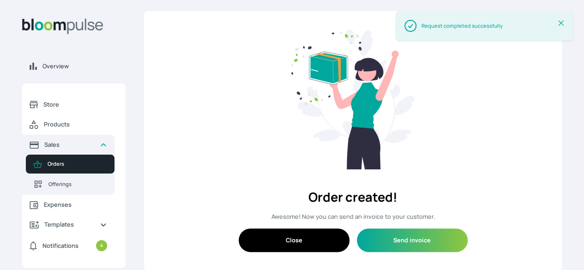
click at [301, 242] on button "Close" at bounding box center [294, 241] width 111 height 24
